Goal: Task Accomplishment & Management: Manage account settings

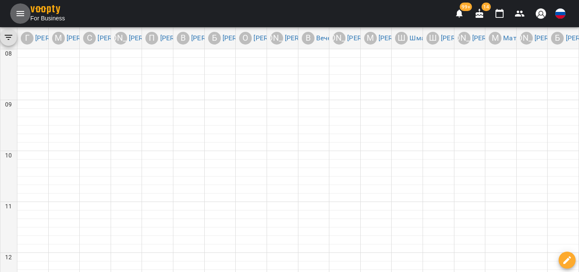
click at [16, 12] on icon "Menu" at bounding box center [20, 13] width 10 height 10
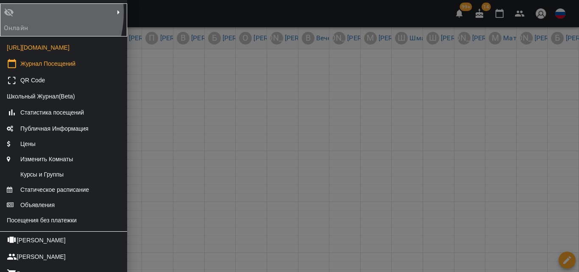
click at [16, 12] on div "Онлайн" at bounding box center [22, 20] width 41 height 29
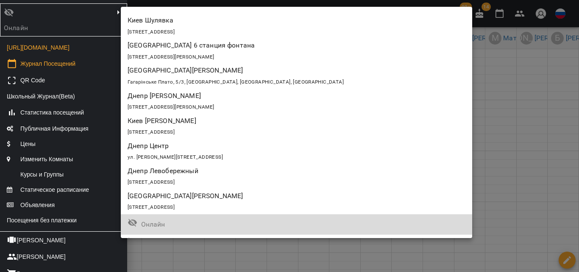
scroll to position [652, 0]
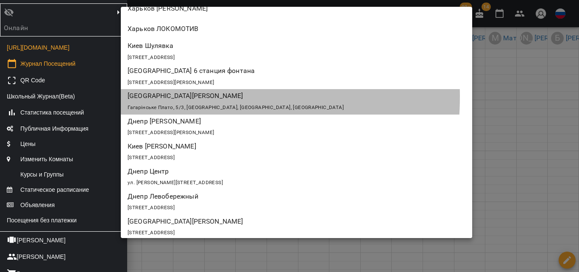
click at [164, 96] on p "[GEOGRAPHIC_DATA][PERSON_NAME]" at bounding box center [268, 96] width 281 height 10
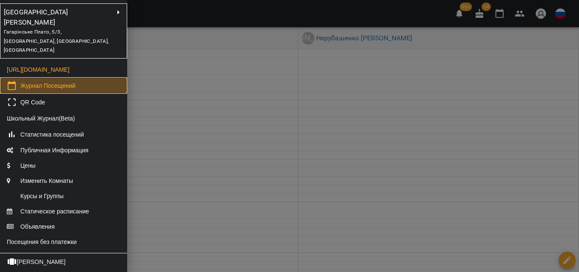
click at [82, 77] on link "Журнал Посещений" at bounding box center [63, 85] width 127 height 17
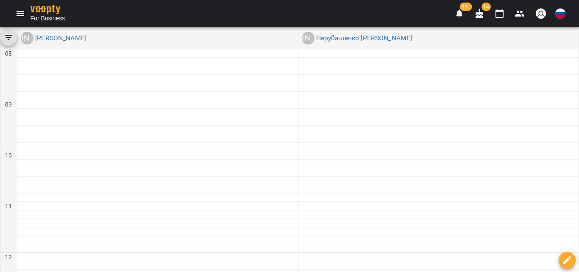
scroll to position [381, 0]
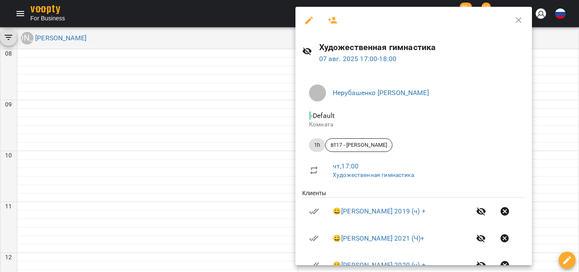
click at [516, 18] on icon "button" at bounding box center [519, 20] width 6 height 6
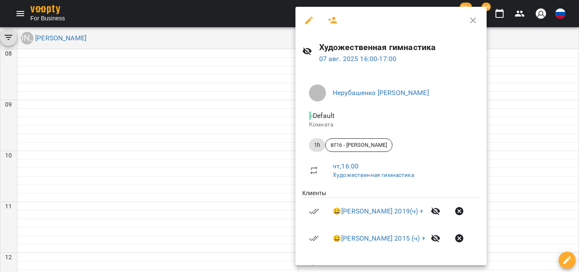
click at [478, 18] on icon "button" at bounding box center [473, 20] width 10 height 10
